Goal: Task Accomplishment & Management: Complete application form

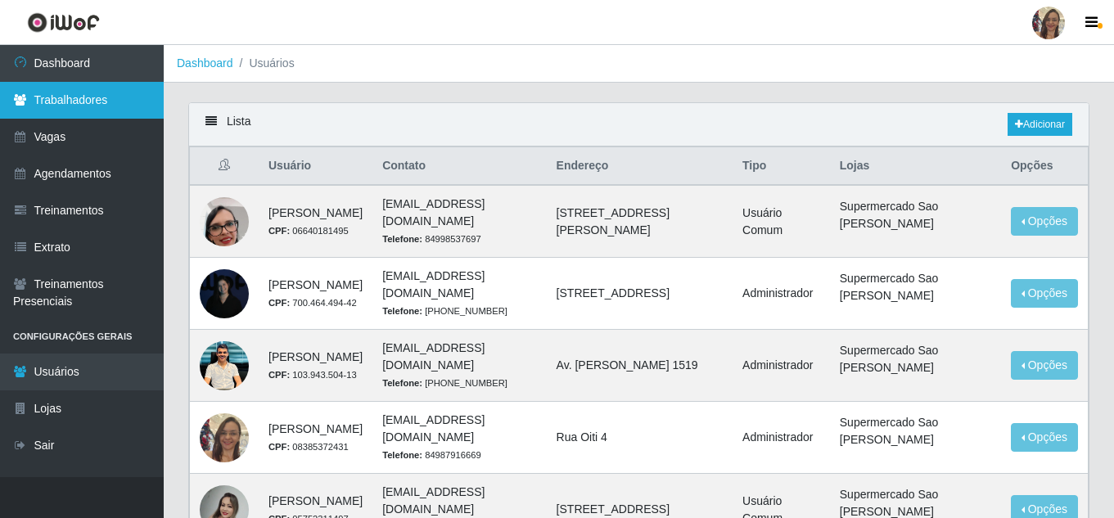
click at [53, 98] on link "Trabalhadores" at bounding box center [82, 100] width 164 height 37
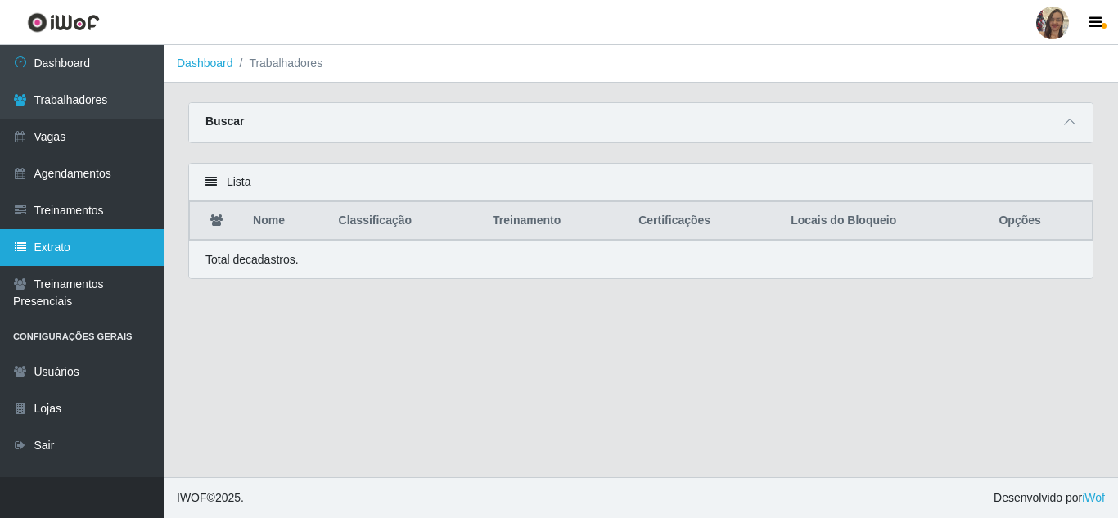
click at [66, 238] on link "Extrato" at bounding box center [82, 247] width 164 height 37
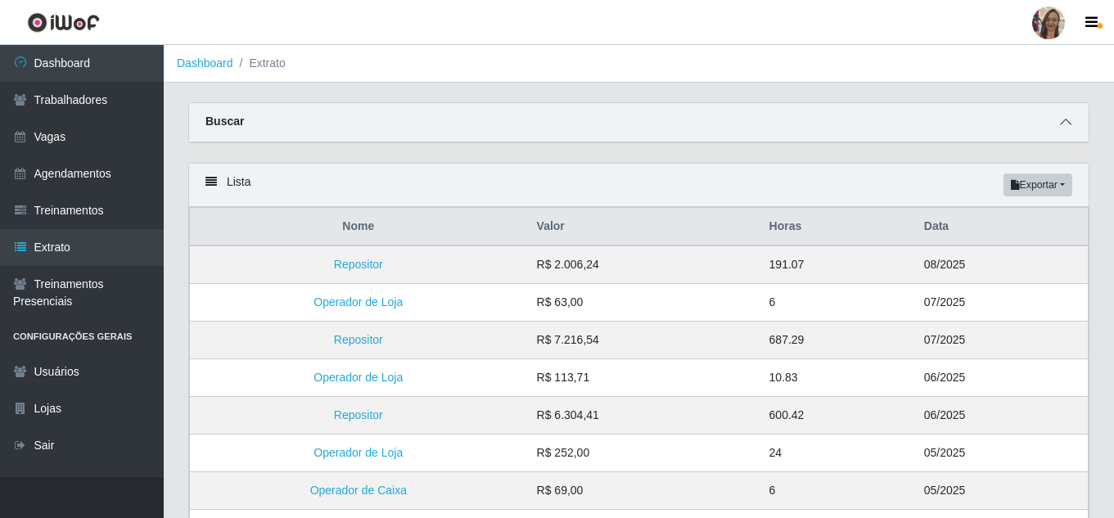
click at [1063, 123] on icon at bounding box center [1065, 121] width 11 height 11
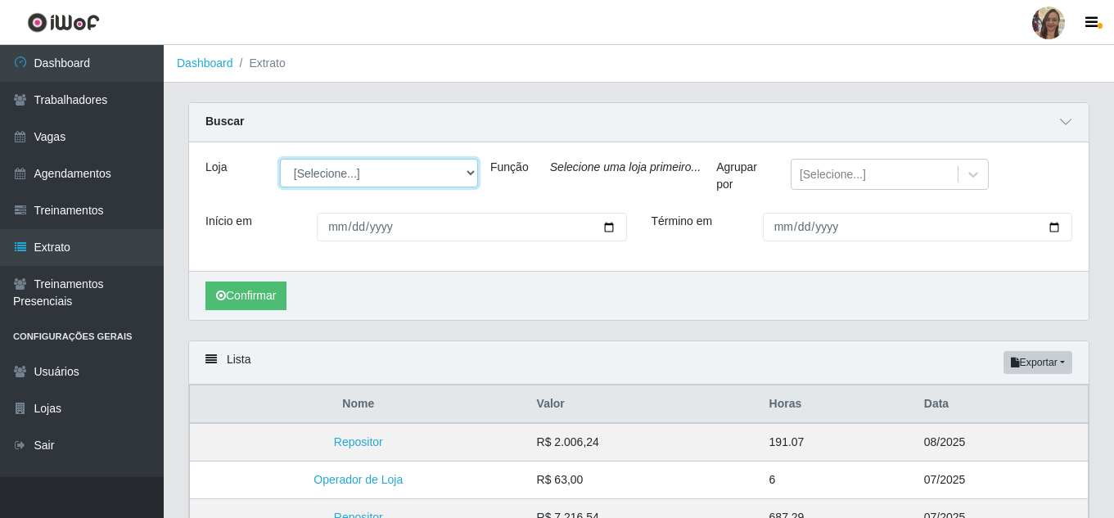
click at [466, 176] on select "[Selecione...] Supermercado Sao Francisco - Amarante" at bounding box center [379, 173] width 198 height 29
select select "383"
click at [280, 160] on select "[Selecione...] Supermercado Sao Francisco - Amarante" at bounding box center [379, 173] width 198 height 29
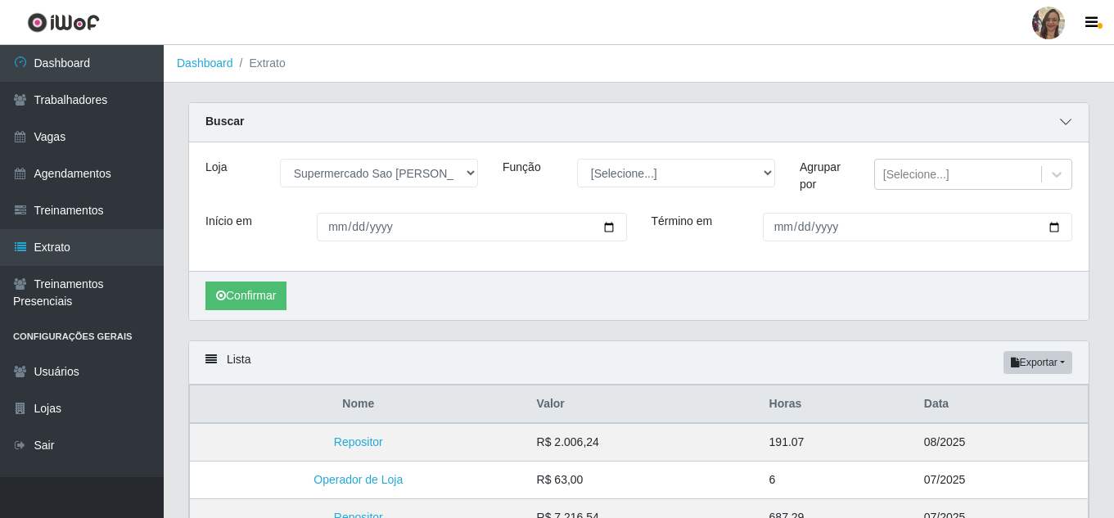
click at [1069, 124] on icon at bounding box center [1065, 121] width 11 height 11
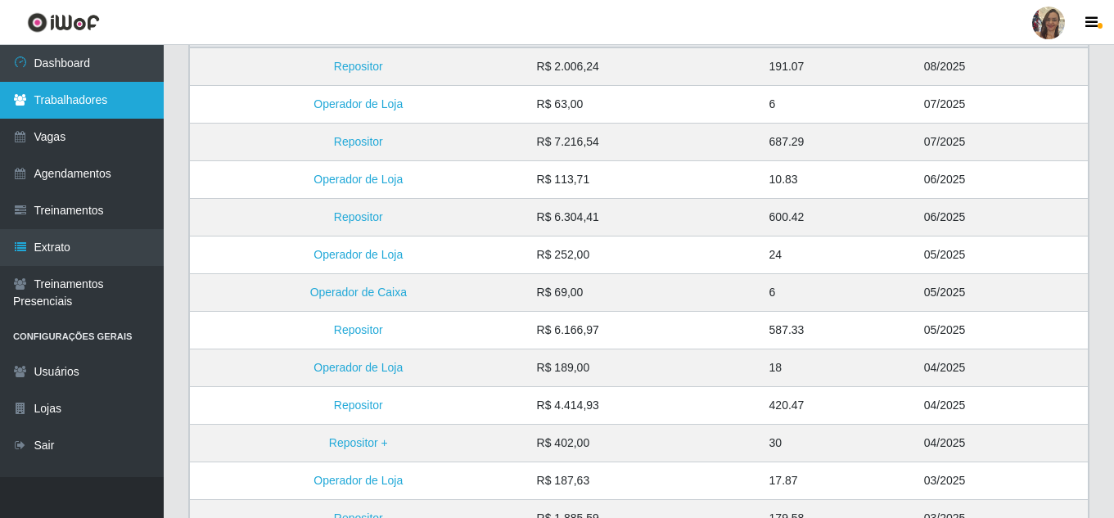
scroll to position [160, 0]
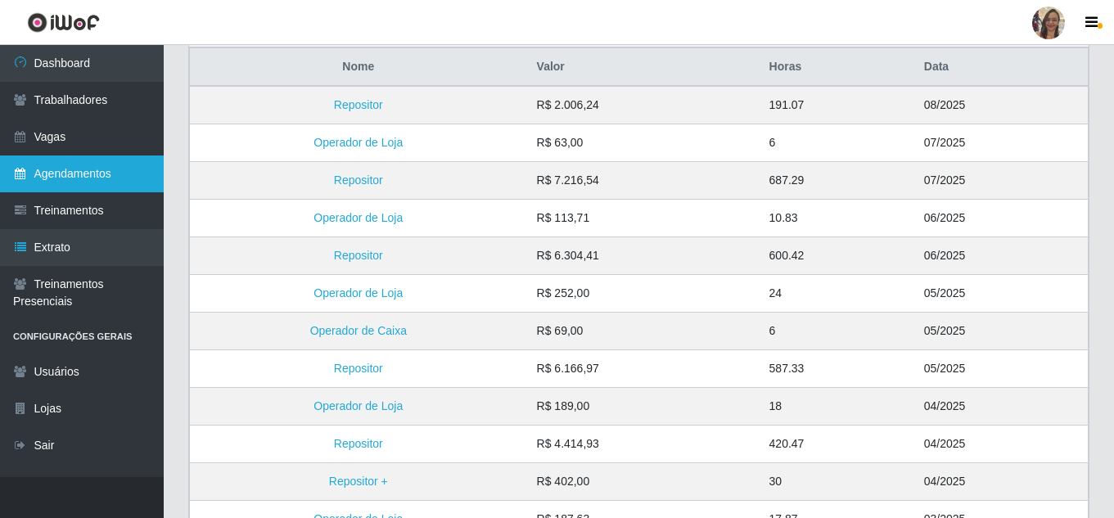
click at [68, 169] on link "Agendamentos" at bounding box center [82, 174] width 164 height 37
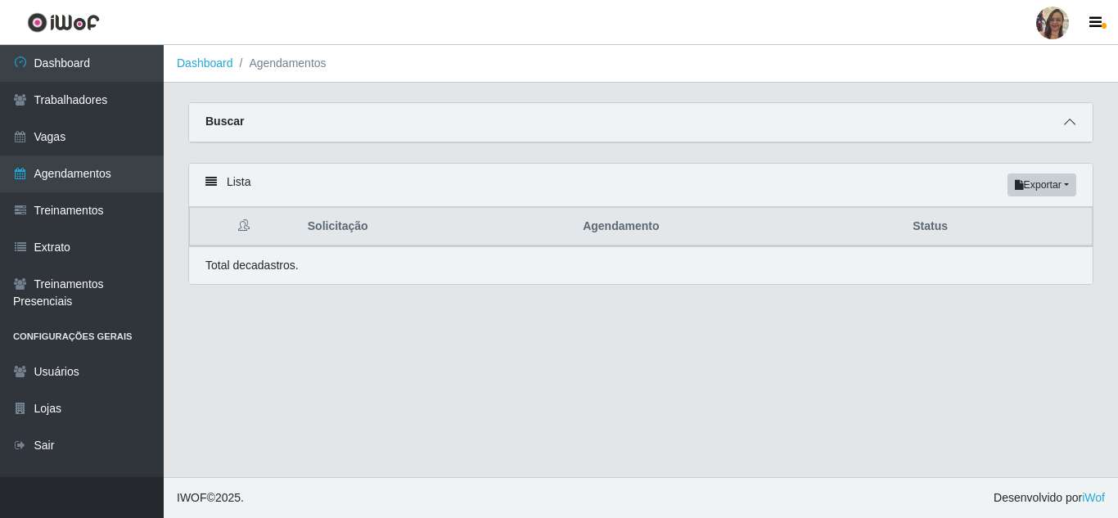
click at [1076, 124] on span at bounding box center [1070, 122] width 20 height 19
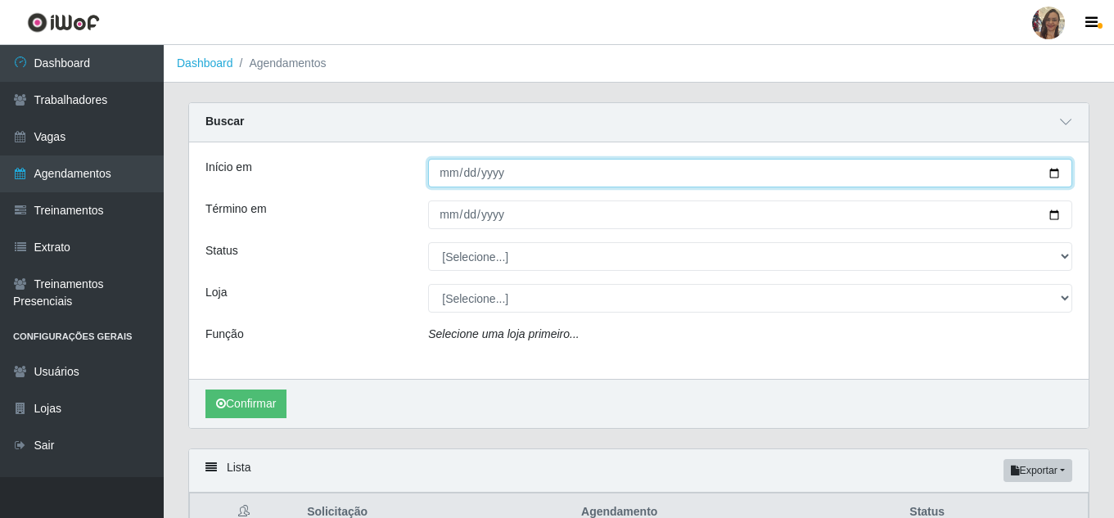
click at [448, 177] on input "Início em" at bounding box center [750, 173] width 644 height 29
type input "[DATE]"
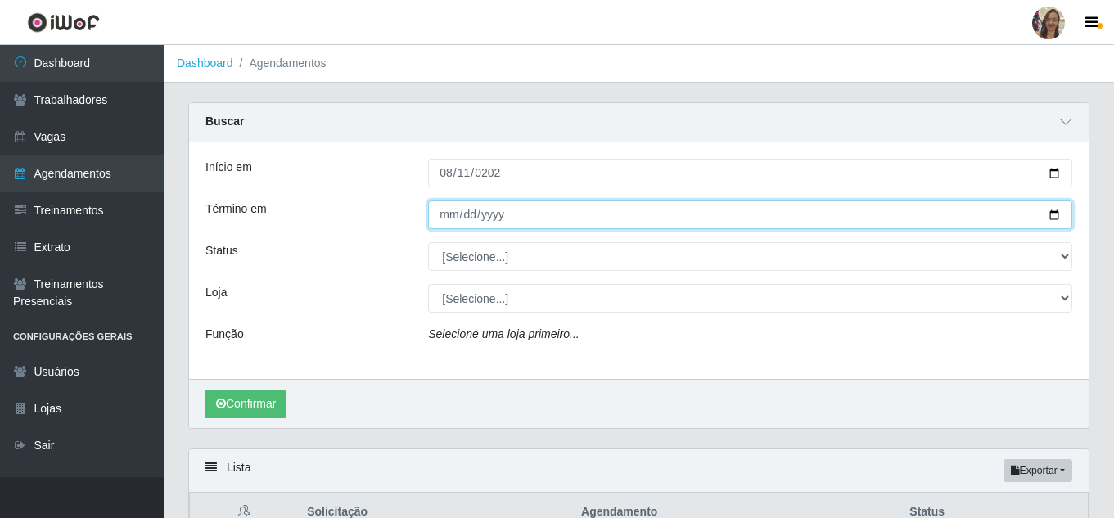
click at [440, 219] on input "Término em" at bounding box center [750, 215] width 644 height 29
type input "[DATE]"
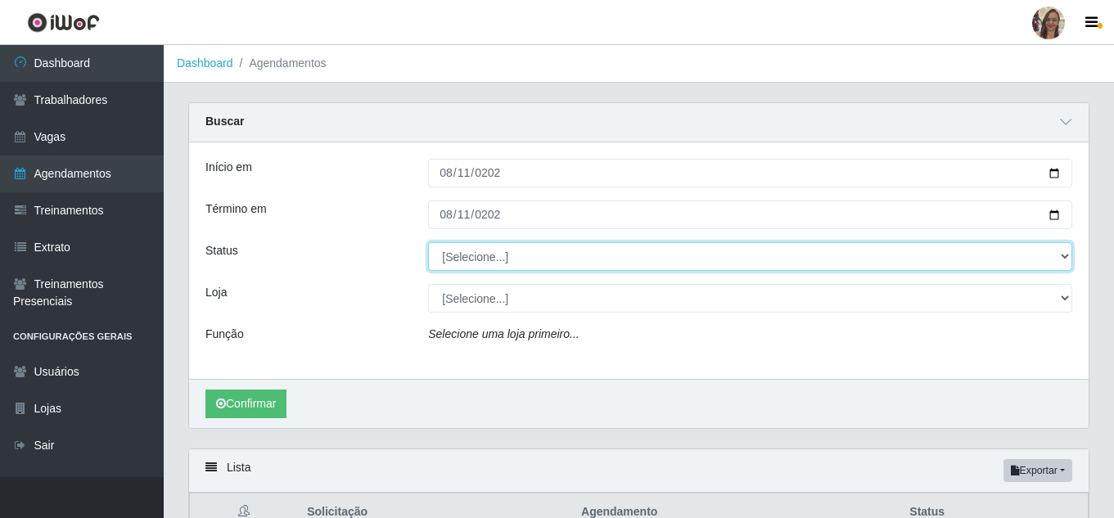
click at [493, 261] on select "[Selecione...] AGENDADO AGUARDANDO LIBERAR EM ANDAMENTO EM REVISÃO FINALIZADO C…" at bounding box center [750, 256] width 644 height 29
select select "FINALIZADO"
click at [428, 243] on select "[Selecione...] AGENDADO AGUARDANDO LIBERAR EM ANDAMENTO EM REVISÃO FINALIZADO C…" at bounding box center [750, 256] width 644 height 29
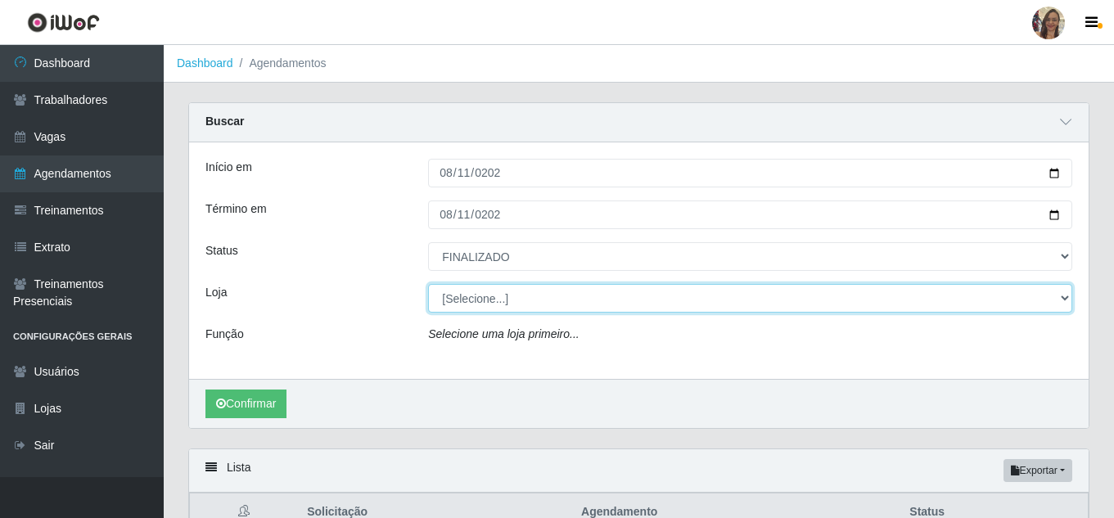
click at [458, 309] on select "[Selecione...] Supermercado Sao Francisco - Amarante" at bounding box center [750, 298] width 644 height 29
select select "383"
click at [428, 285] on select "[Selecione...] Supermercado Sao Francisco - Amarante" at bounding box center [750, 298] width 644 height 29
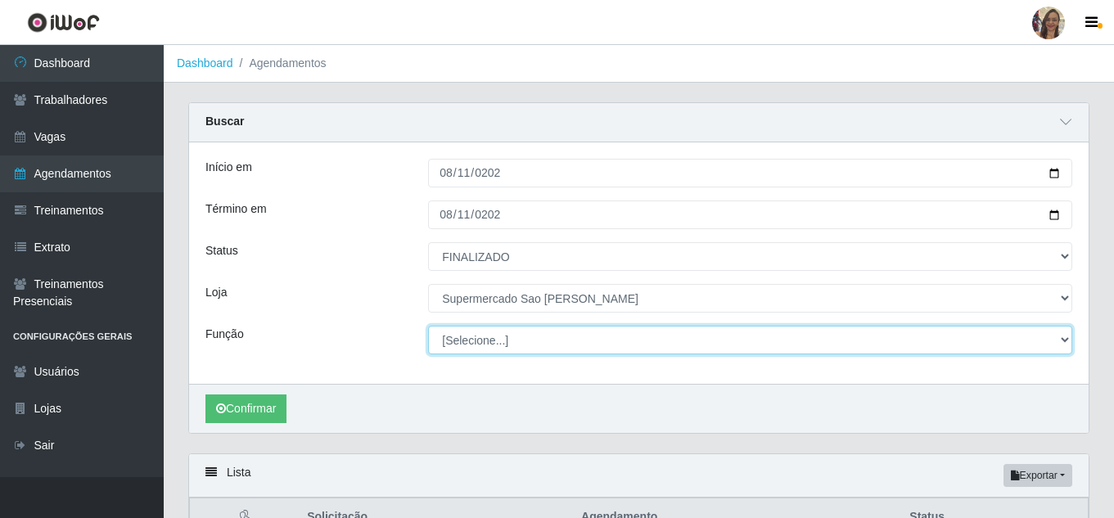
click at [463, 337] on select "[Selecione...] ASG ASG + ASG ++ Balconista de Açougue Balconista de Açougue + B…" at bounding box center [750, 340] width 644 height 29
select select "24"
click at [428, 327] on select "[Selecione...] ASG ASG + ASG ++ Balconista de Açougue Balconista de Açougue + B…" at bounding box center [750, 340] width 644 height 29
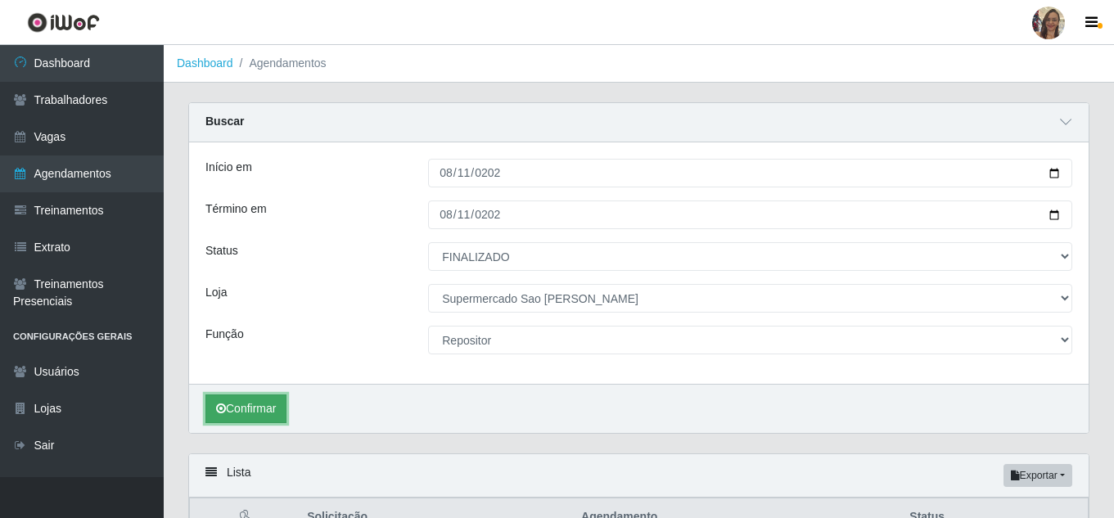
click at [222, 408] on icon "submit" at bounding box center [221, 408] width 10 height 11
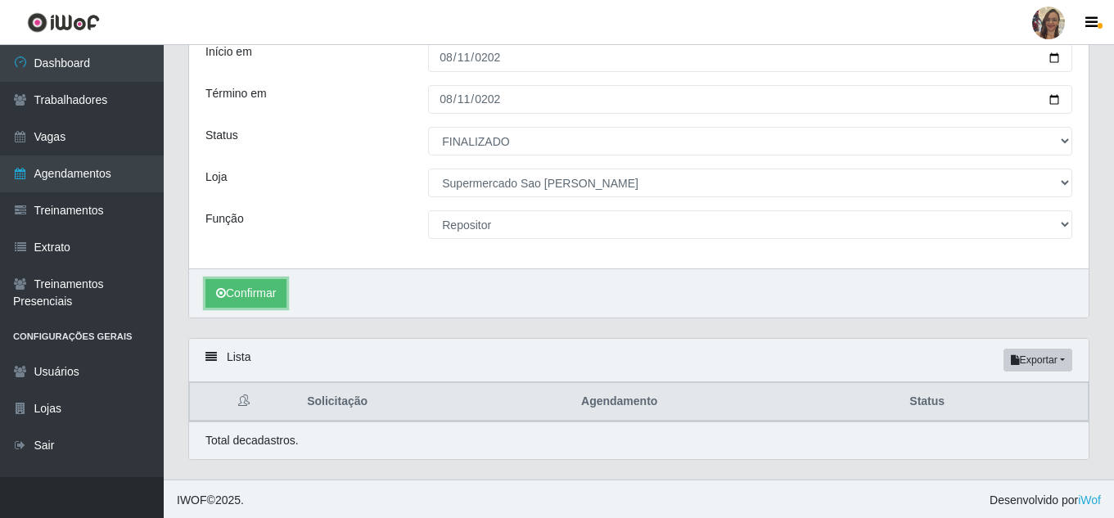
scroll to position [119, 0]
click at [219, 289] on icon "submit" at bounding box center [221, 290] width 10 height 11
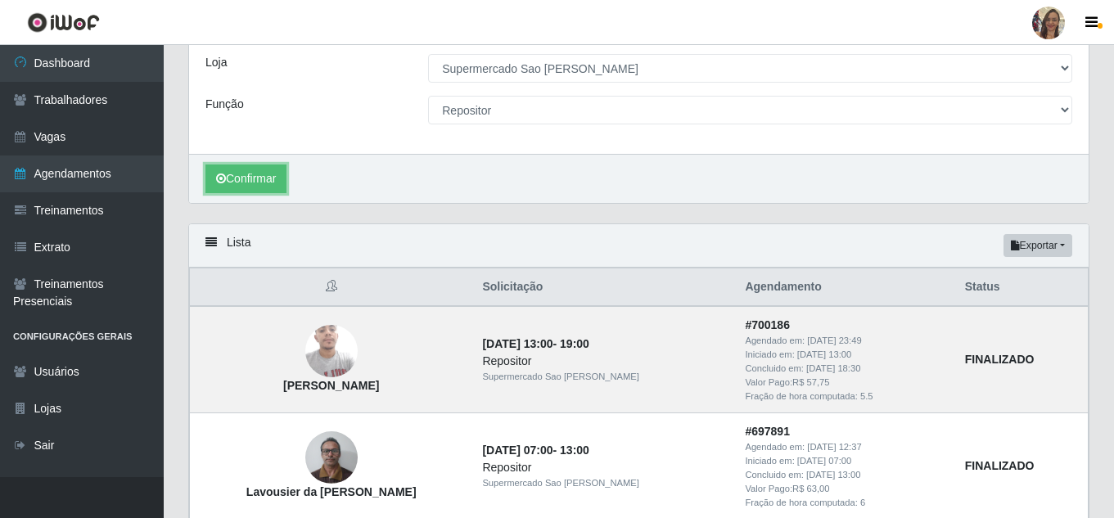
scroll to position [282, 0]
